Goal: Information Seeking & Learning: Find contact information

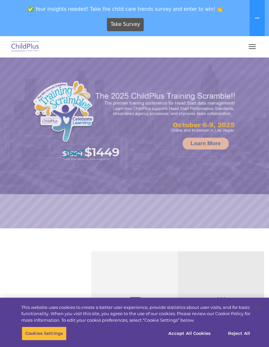
select select "MEDIUM"
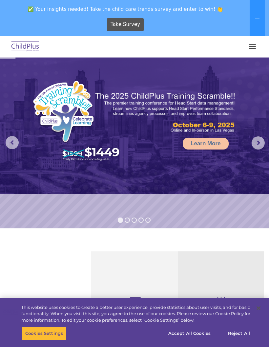
click at [247, 42] on button "button" at bounding box center [253, 46] width 14 height 11
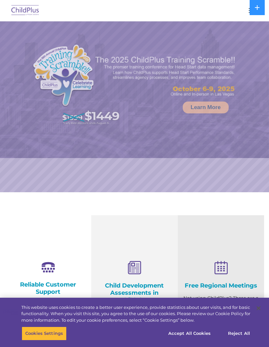
select select "MEDIUM"
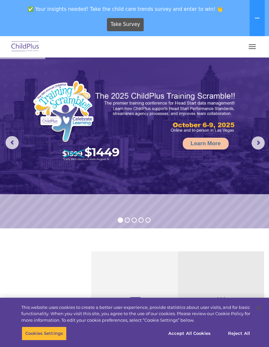
click at [256, 46] on button "button" at bounding box center [253, 46] width 14 height 11
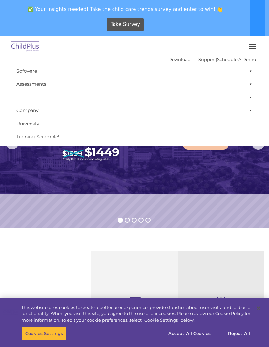
click at [251, 48] on span "button" at bounding box center [252, 48] width 7 height 1
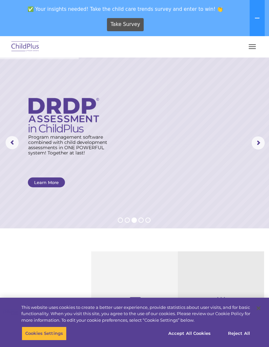
click at [263, 35] on button at bounding box center [257, 18] width 15 height 36
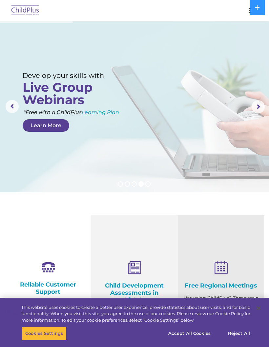
click at [1, 294] on div "Reliable Customer Support Need help with ChildPlus? We offer many convenient wa…" at bounding box center [134, 316] width 269 height 202
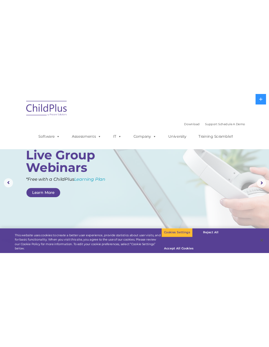
scroll to position [26, 0]
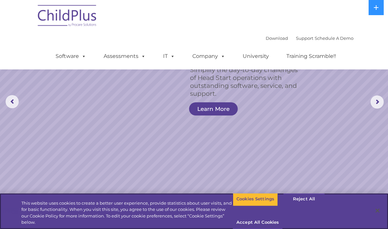
click at [70, 226] on div "This website uses cookies to create a better user experience, provide statistic…" at bounding box center [116, 210] width 233 height 35
click at [71, 226] on div "This website uses cookies to create a better user experience, provide statistic…" at bounding box center [116, 210] width 233 height 35
